Goal: Task Accomplishment & Management: Manage account settings

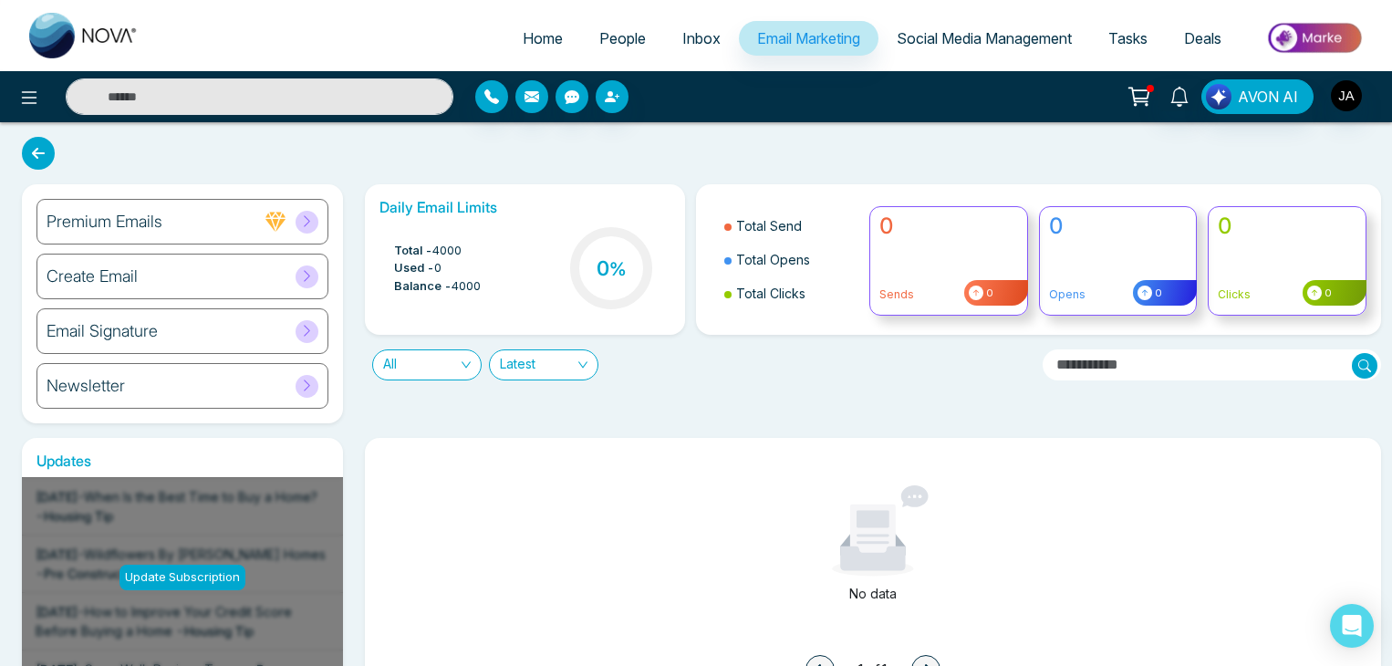
scroll to position [106, 0]
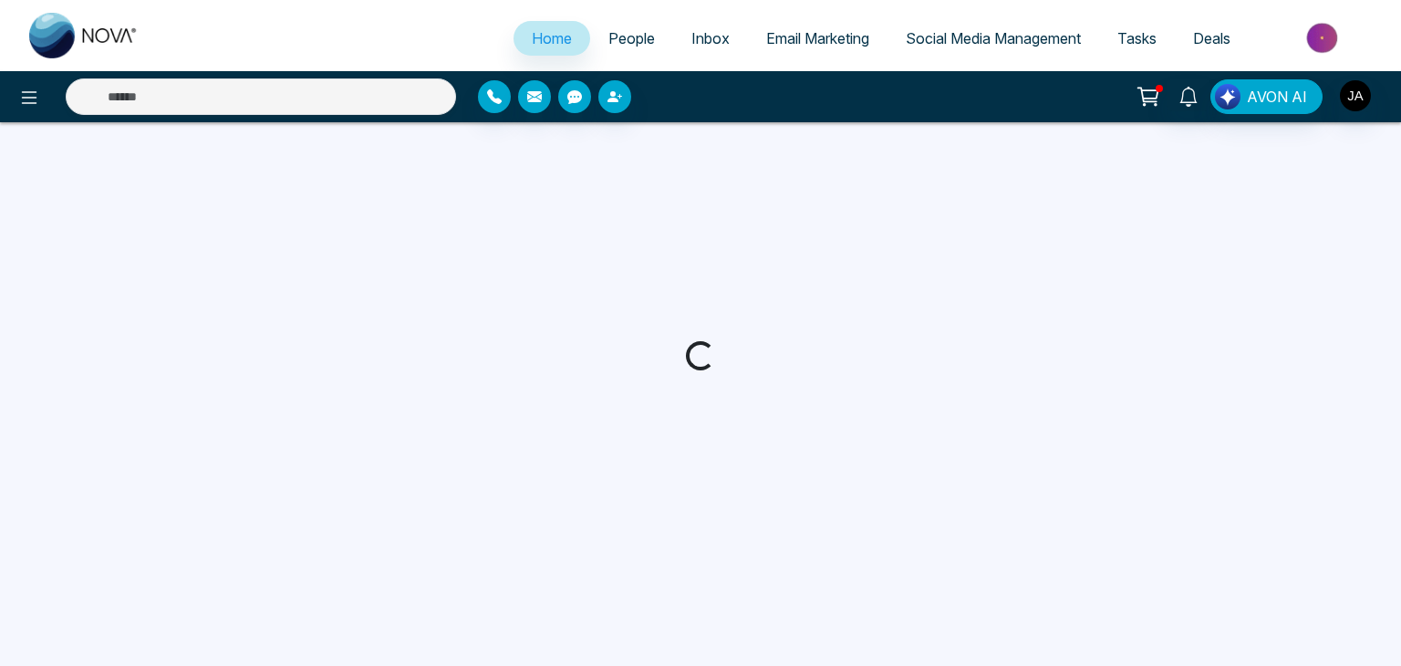
select select "*"
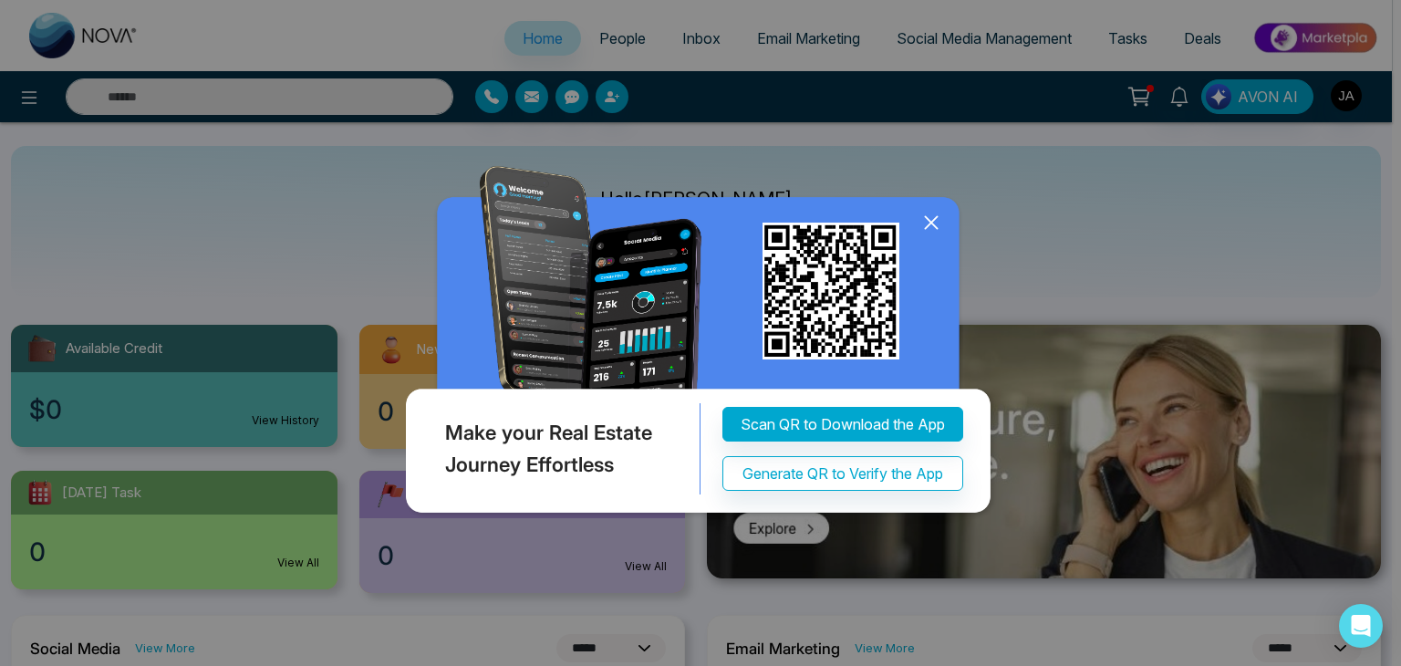
click at [928, 223] on icon at bounding box center [930, 222] width 27 height 27
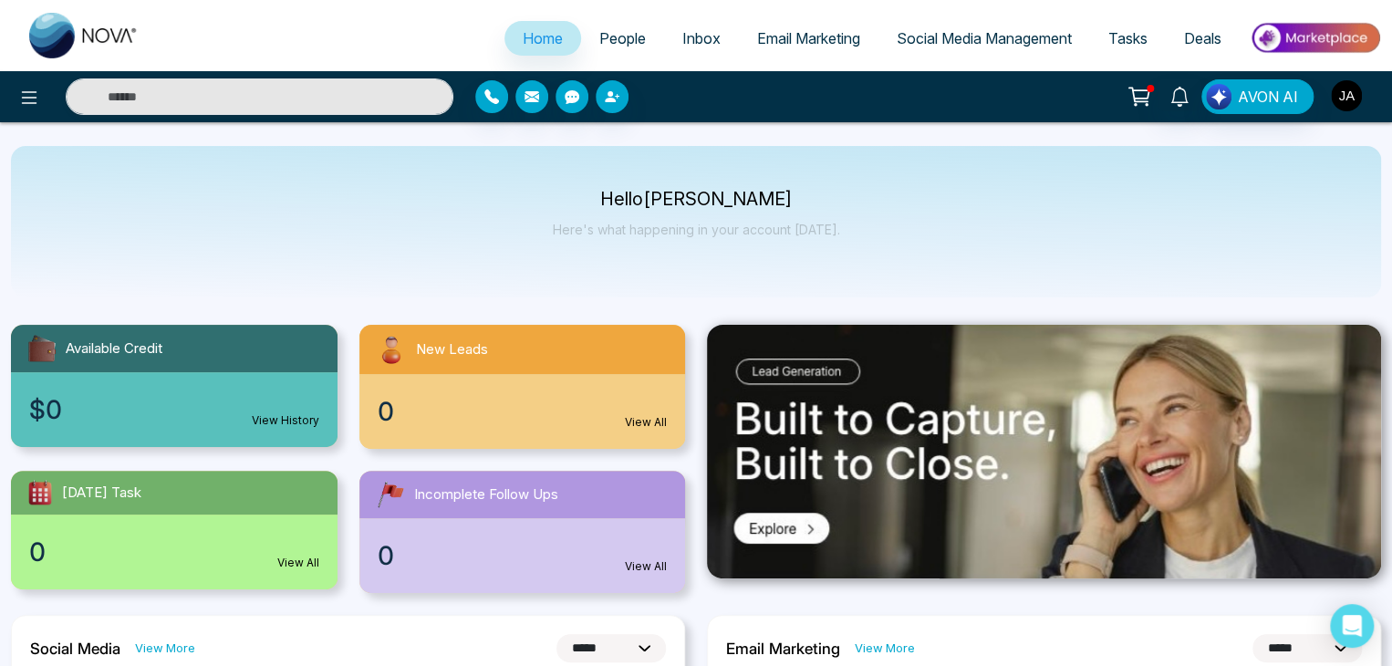
click at [1346, 98] on img "button" at bounding box center [1346, 95] width 31 height 31
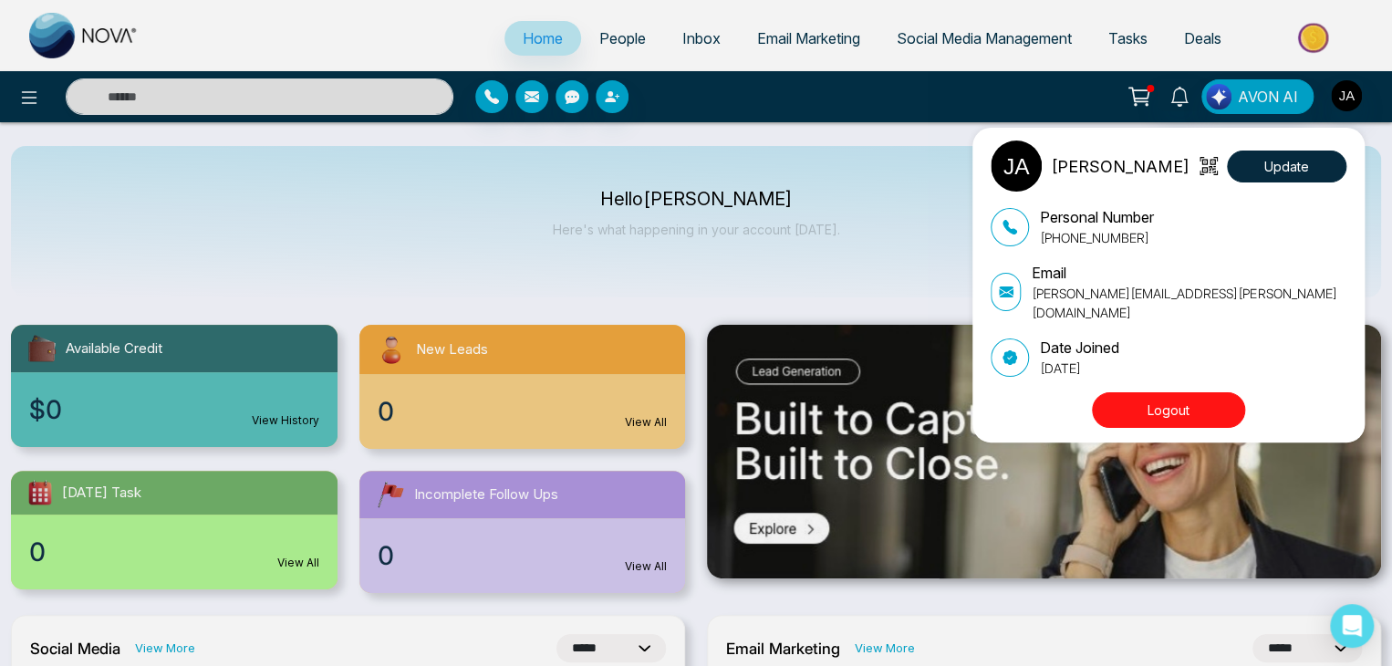
click at [890, 163] on div "Jayesh Update Personal Number +918208229191 Email jayesh+bagent@mmnovatech.com …" at bounding box center [696, 333] width 1392 height 666
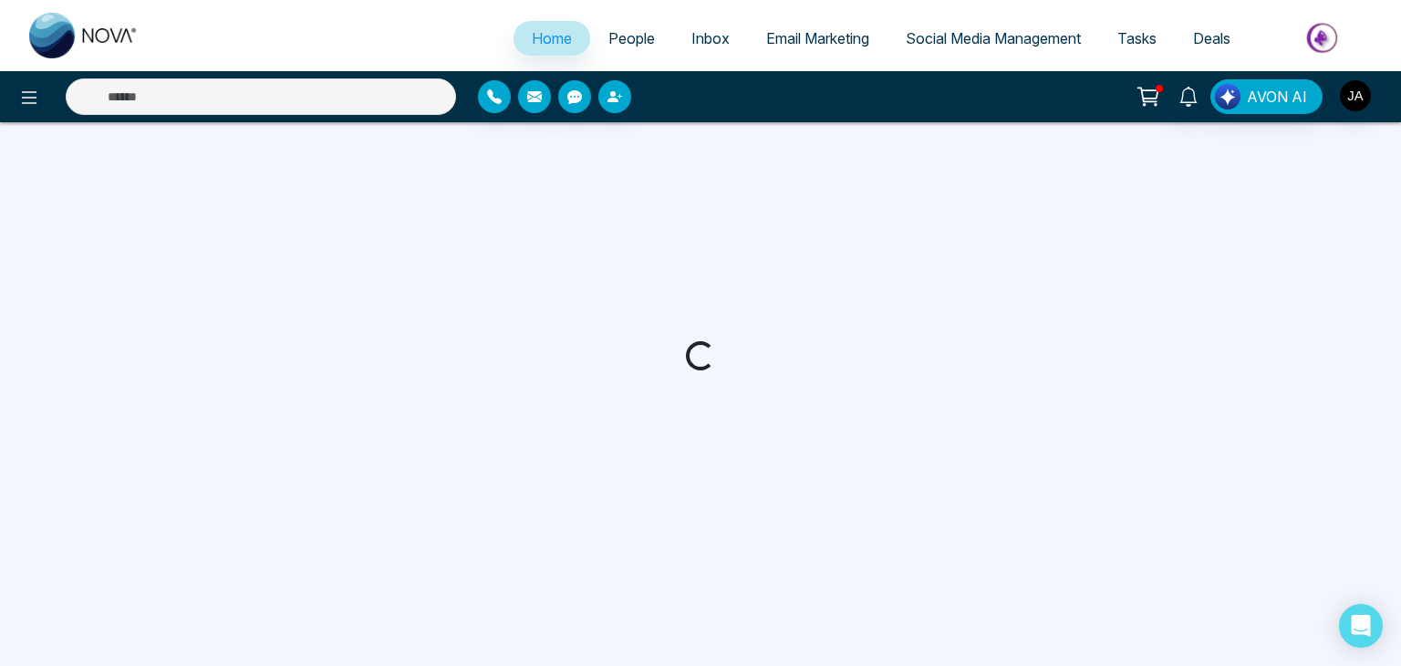
select select "*"
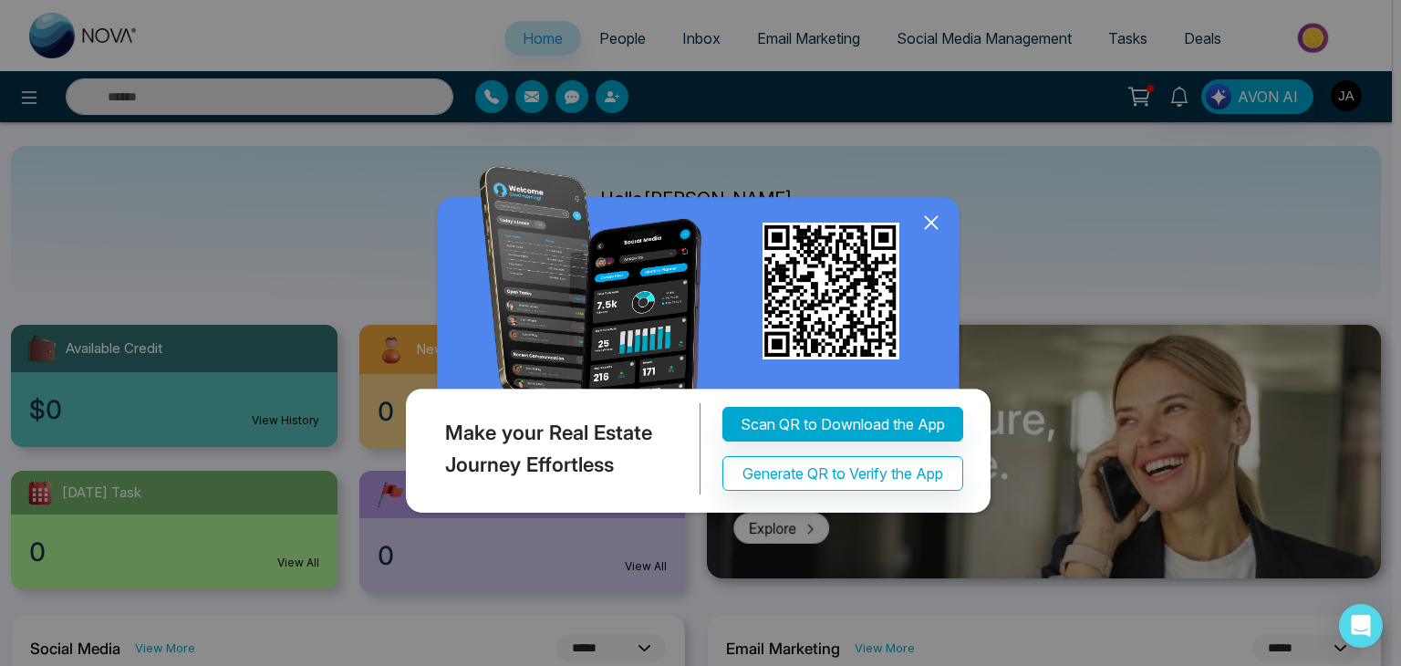
click at [929, 223] on icon at bounding box center [931, 223] width 12 height 12
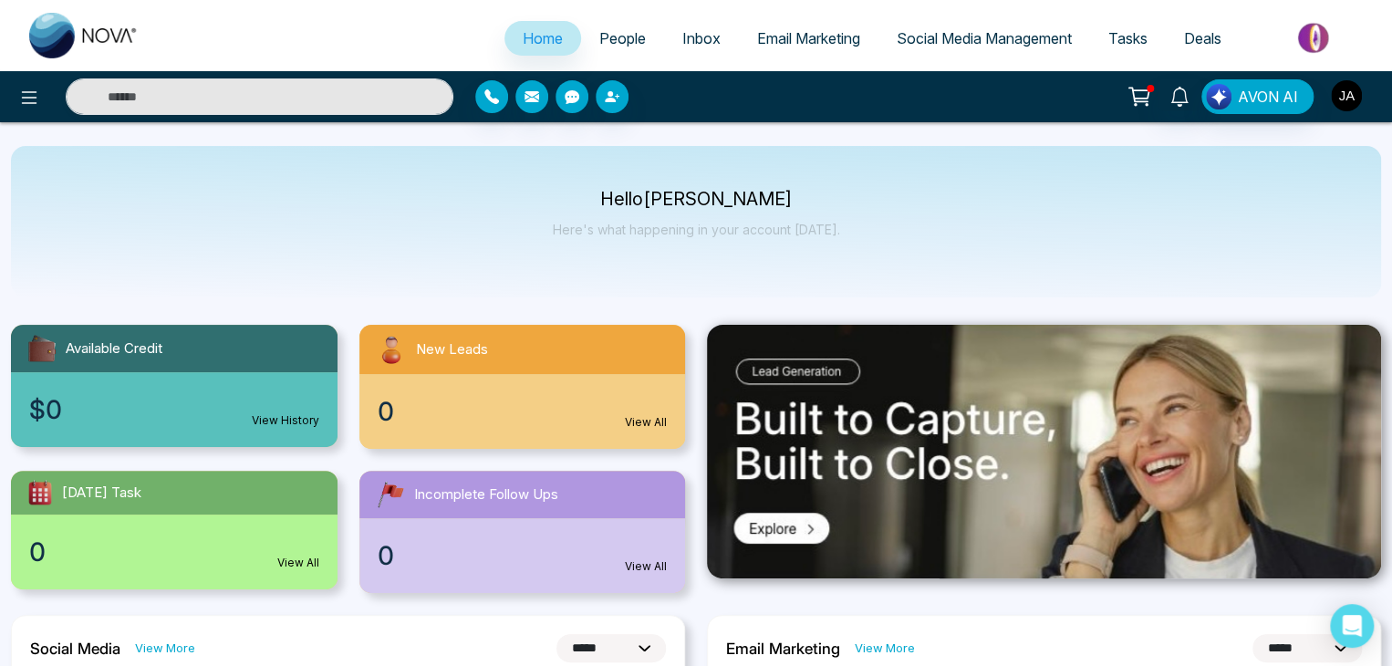
click at [1336, 98] on img "button" at bounding box center [1346, 95] width 31 height 31
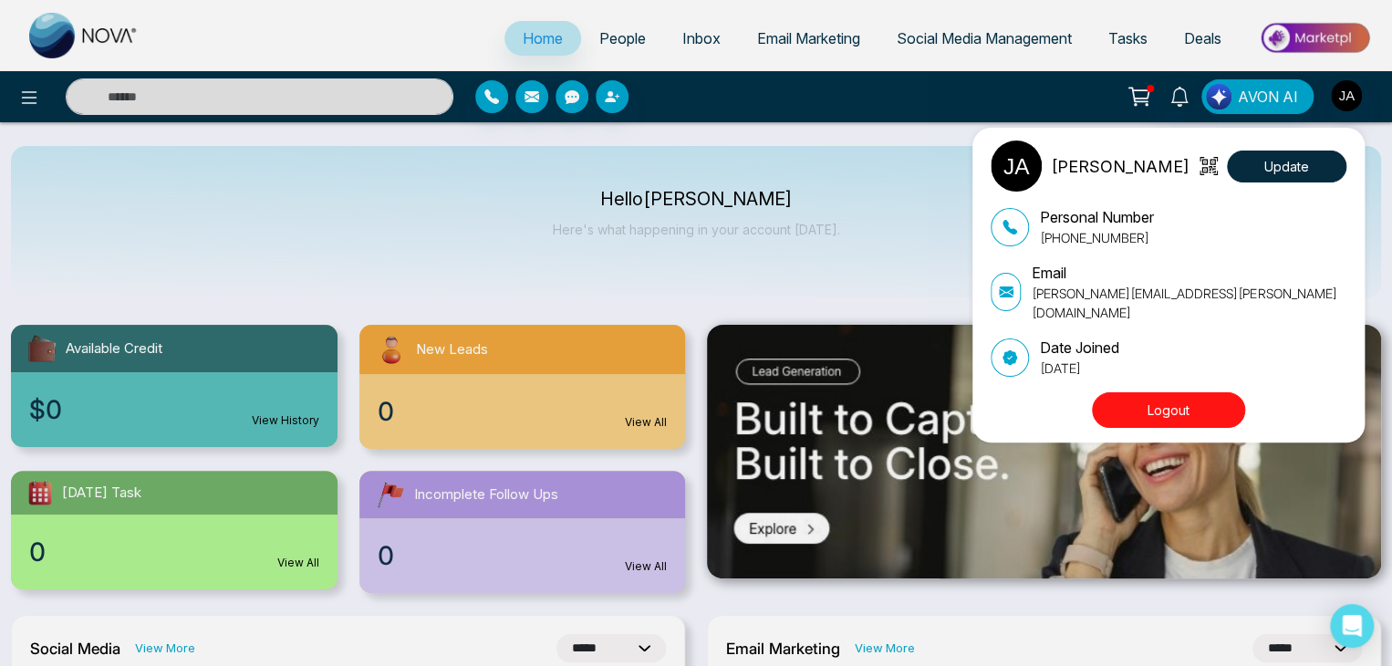
click at [806, 212] on div "Jayesh Update Personal Number +918208229191 Email jayesh+bagent@mmnovatech.com …" at bounding box center [696, 333] width 1392 height 666
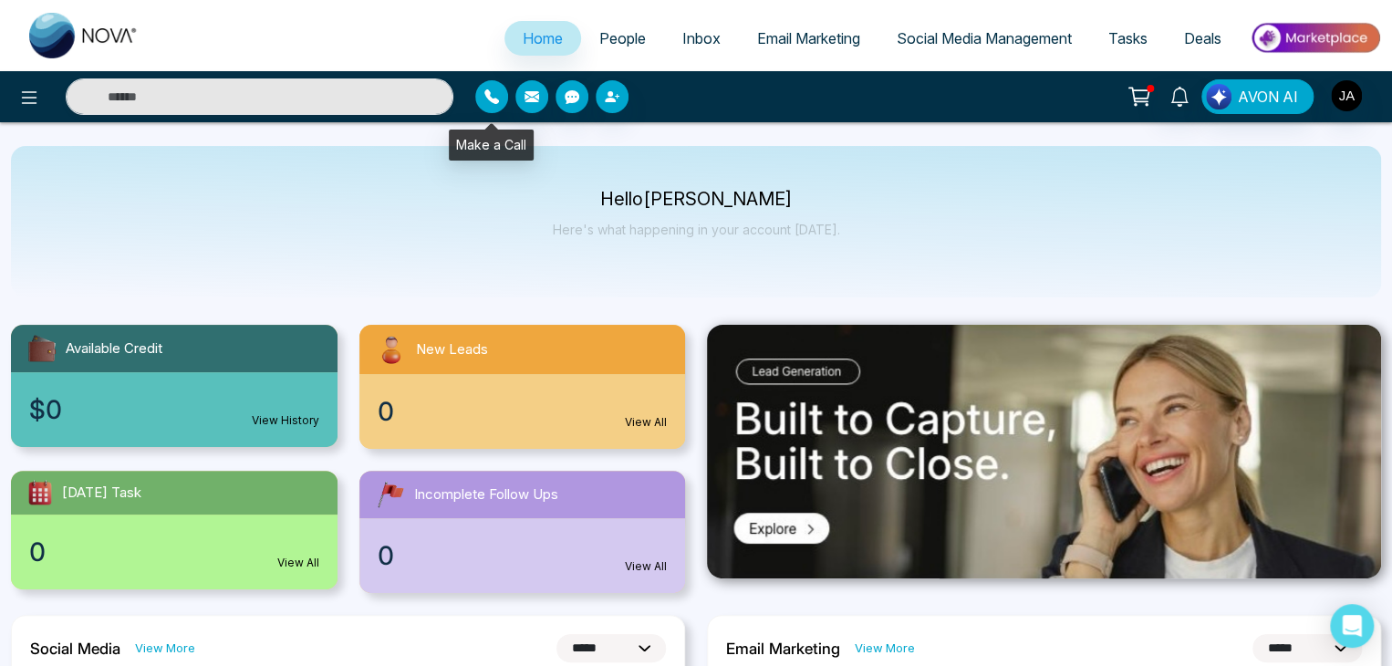
click at [495, 94] on icon "button" at bounding box center [491, 96] width 15 height 15
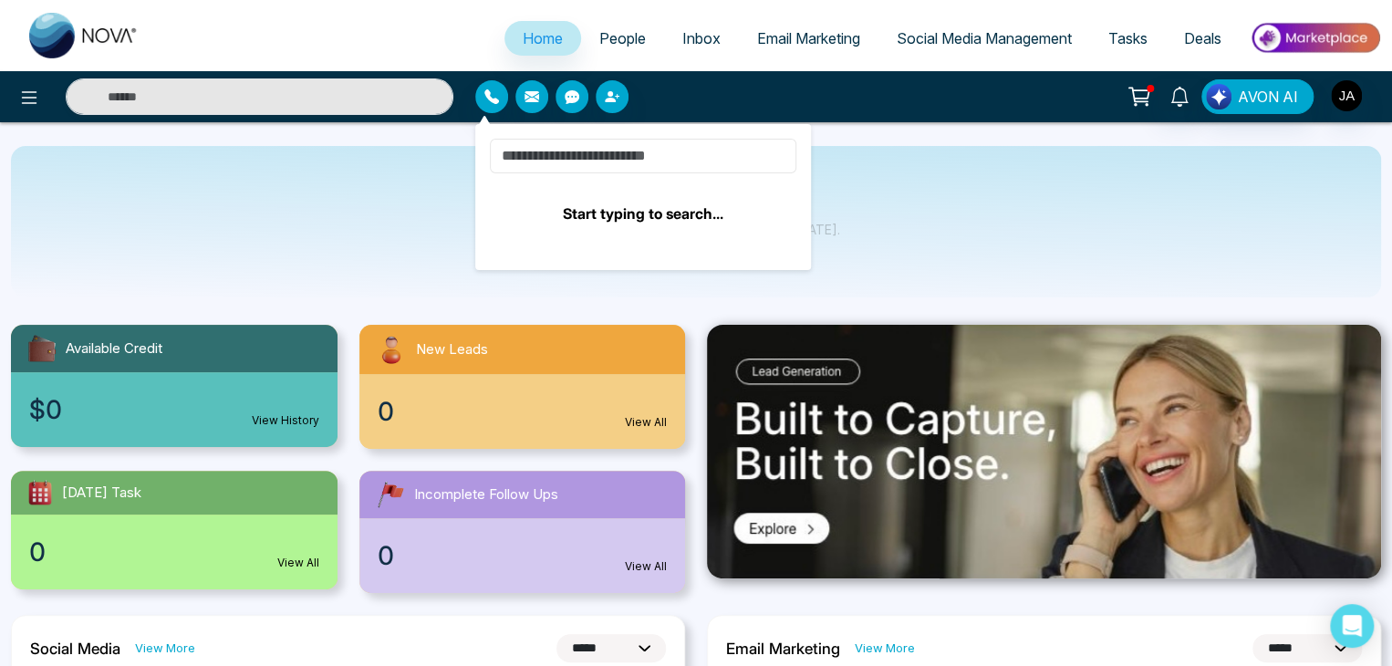
click at [605, 150] on input at bounding box center [643, 156] width 306 height 35
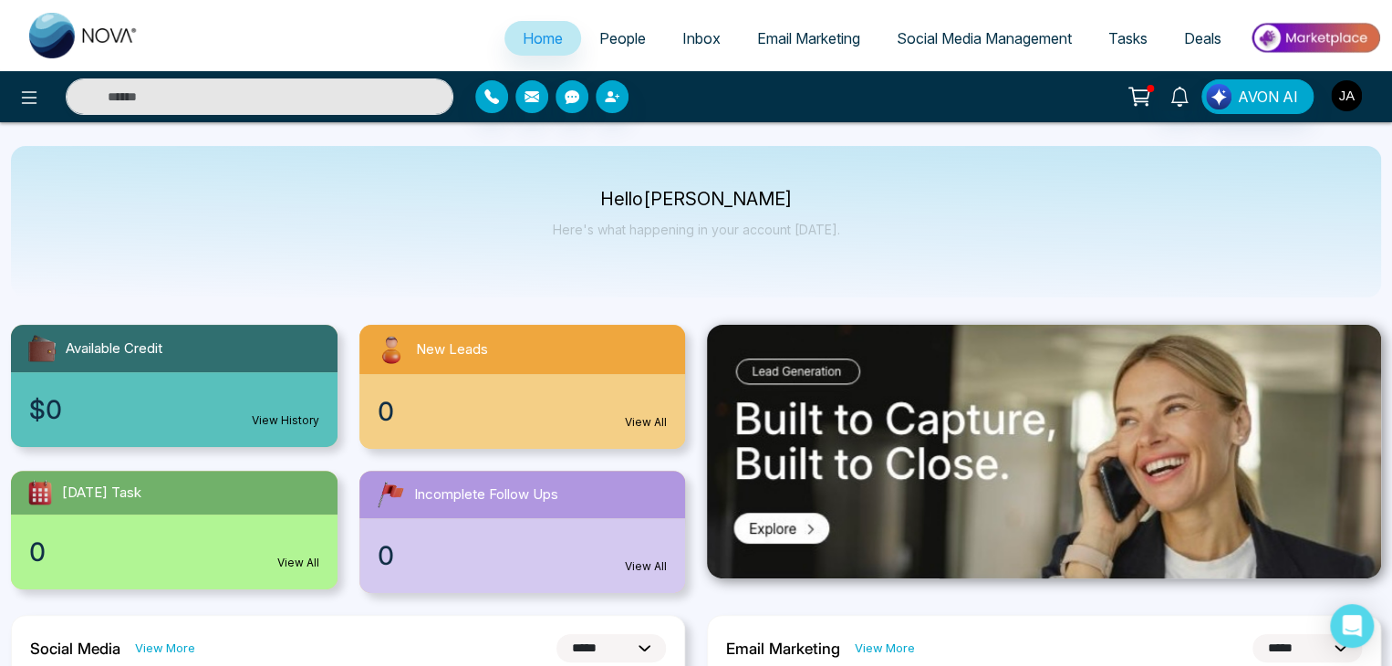
click at [1348, 93] on img "button" at bounding box center [1346, 95] width 31 height 31
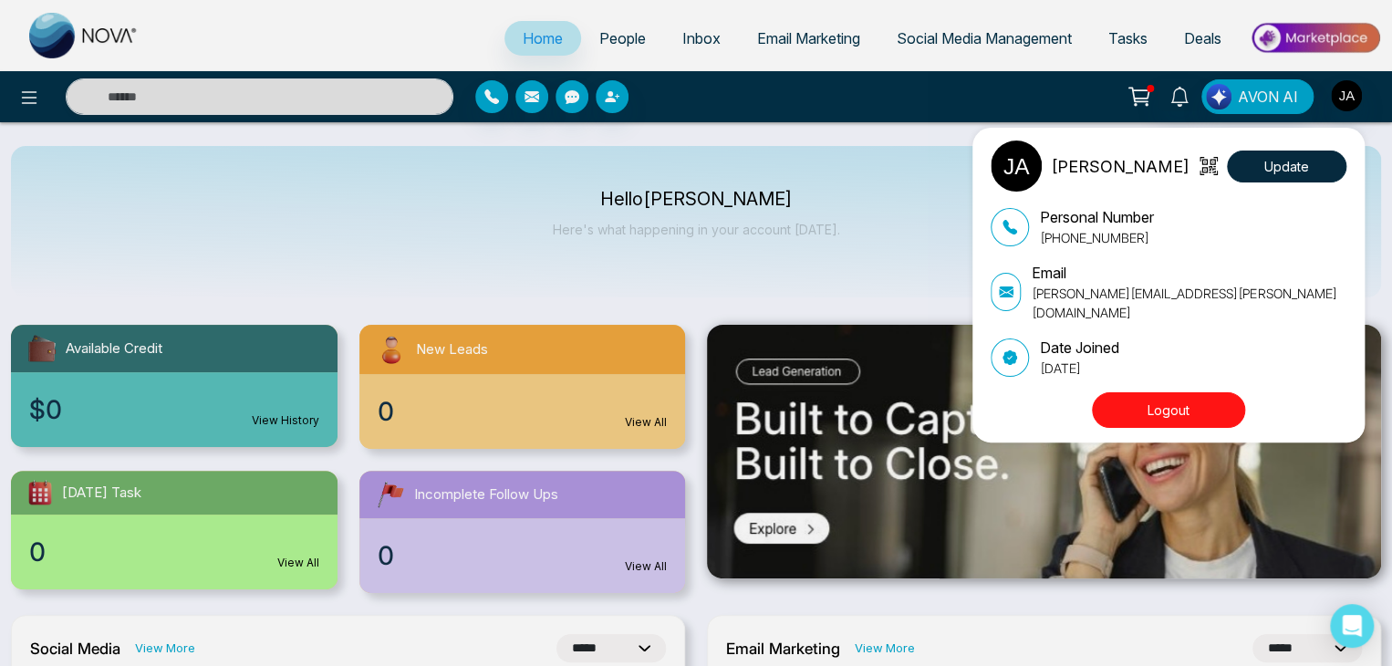
click at [1149, 392] on button "Logout" at bounding box center [1168, 410] width 153 height 36
